Goal: Information Seeking & Learning: Learn about a topic

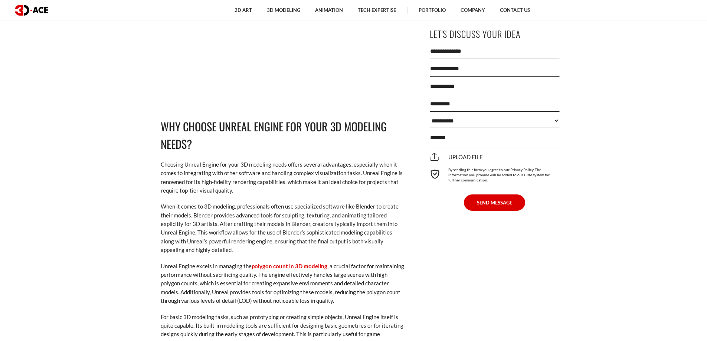
scroll to position [1003, 0]
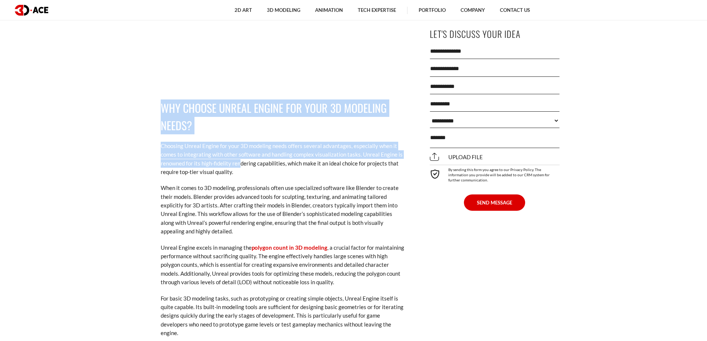
drag, startPoint x: 161, startPoint y: 106, endPoint x: 242, endPoint y: 160, distance: 96.7
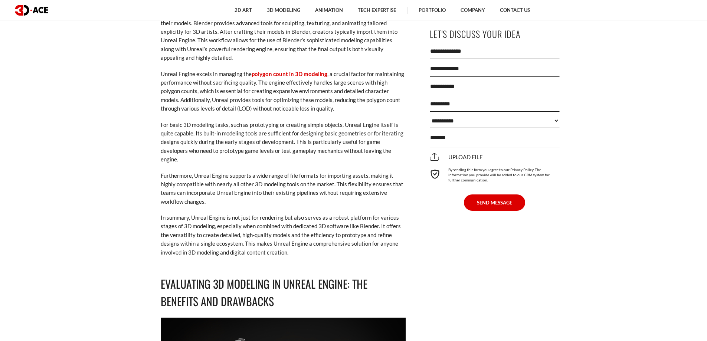
scroll to position [1188, 0]
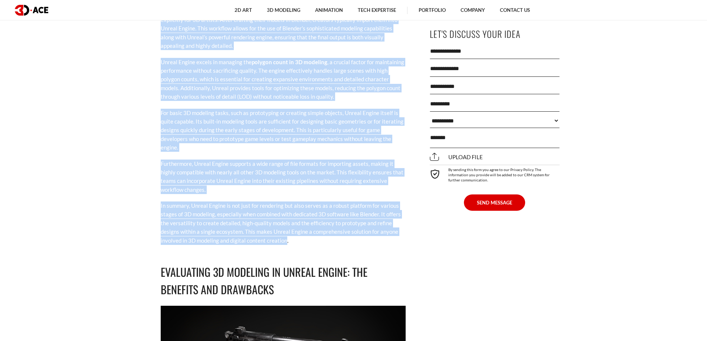
drag, startPoint x: 286, startPoint y: 231, endPoint x: 303, endPoint y: 232, distance: 17.5
click at [287, 231] on p "In summary, Unreal Engine is not just for rendering but also serves as a robust…" at bounding box center [283, 223] width 245 height 43
copy div "Lor Ipsumd Sitame Consec adi Elit 9S Doeiusmo Tempo? Incididu Utlabo Etdolo mag…"
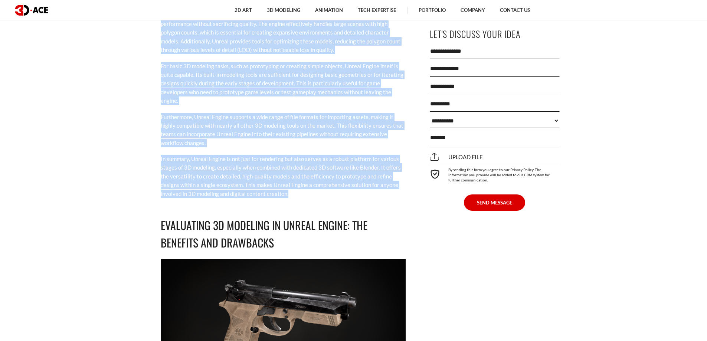
scroll to position [1300, 0]
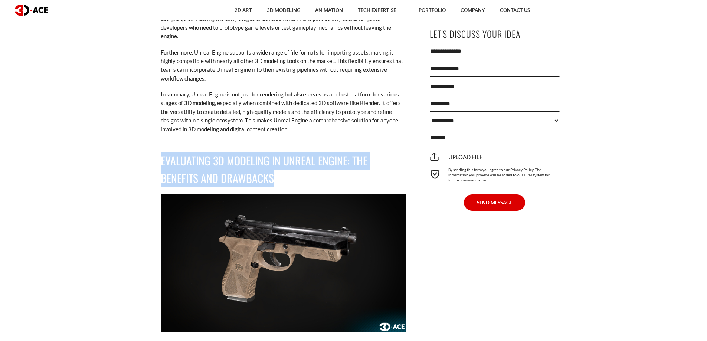
drag, startPoint x: 162, startPoint y: 150, endPoint x: 290, endPoint y: 168, distance: 129.8
click at [290, 168] on h2 "Evaluating 3D Modeling in Unreal Engine: The Benefits and Drawbacks" at bounding box center [283, 169] width 245 height 35
copy h2 "Evaluating 3D Modeling in Unreal Engine: The Benefits and Drawbacks"
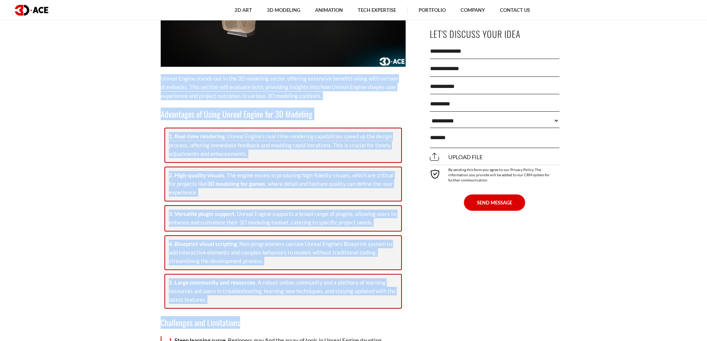
scroll to position [1597, 0]
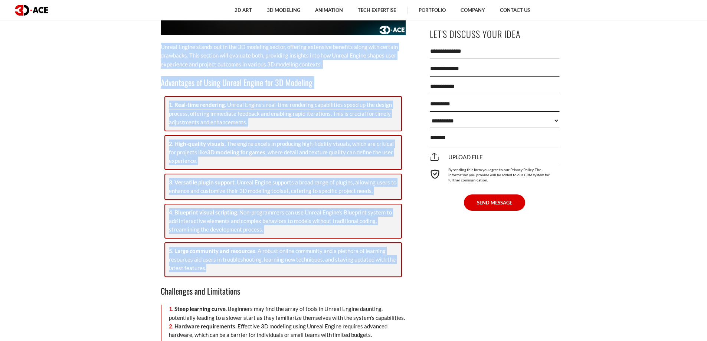
drag, startPoint x: 160, startPoint y: 148, endPoint x: 275, endPoint y: 261, distance: 161.0
copy div "Loremi Dolors ametco adi el sed 8D eiusmodt incidi, utlabore etdolorem aliquaen…"
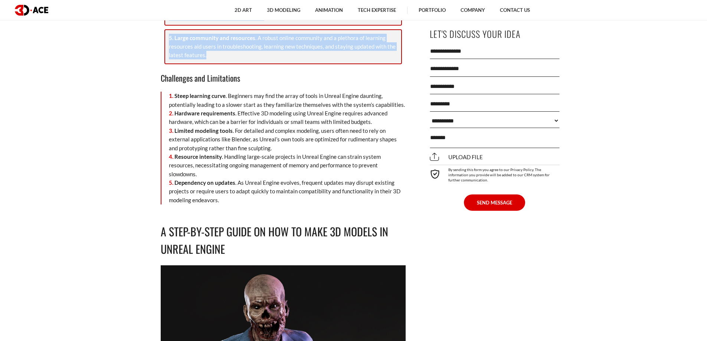
scroll to position [1820, 0]
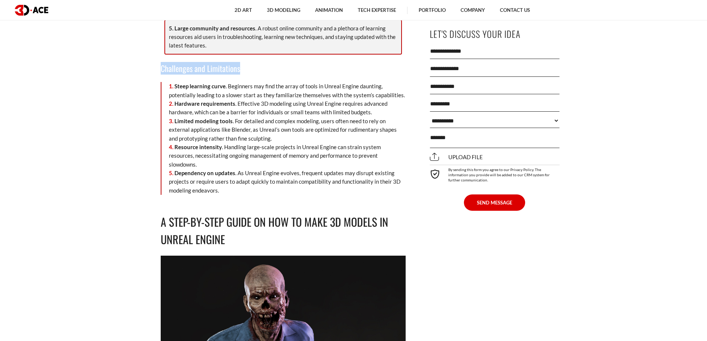
drag, startPoint x: 161, startPoint y: 58, endPoint x: 243, endPoint y: 60, distance: 81.7
click at [243, 62] on h3 "Challenges and Limitations" at bounding box center [283, 68] width 245 height 13
copy h3 "Challenges and Limitations"
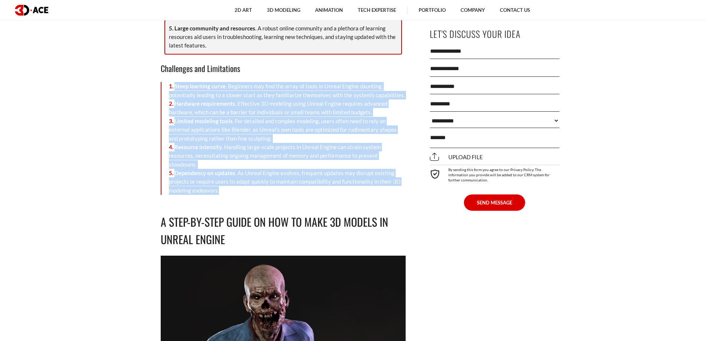
drag, startPoint x: 169, startPoint y: 76, endPoint x: 222, endPoint y: 175, distance: 112.3
click at [222, 175] on ol "Steep learning curve . Beginners may find the array of tools in Unreal Engine d…" at bounding box center [287, 138] width 237 height 113
copy ol "Steep learning curve . Beginners may find the array of tools in Unreal Engine d…"
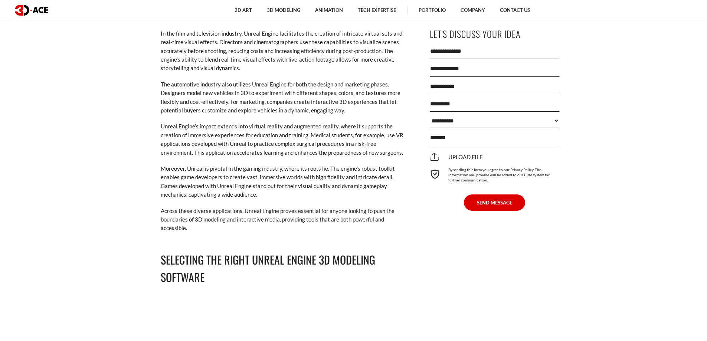
scroll to position [3714, 0]
